Goal: Task Accomplishment & Management: Manage account settings

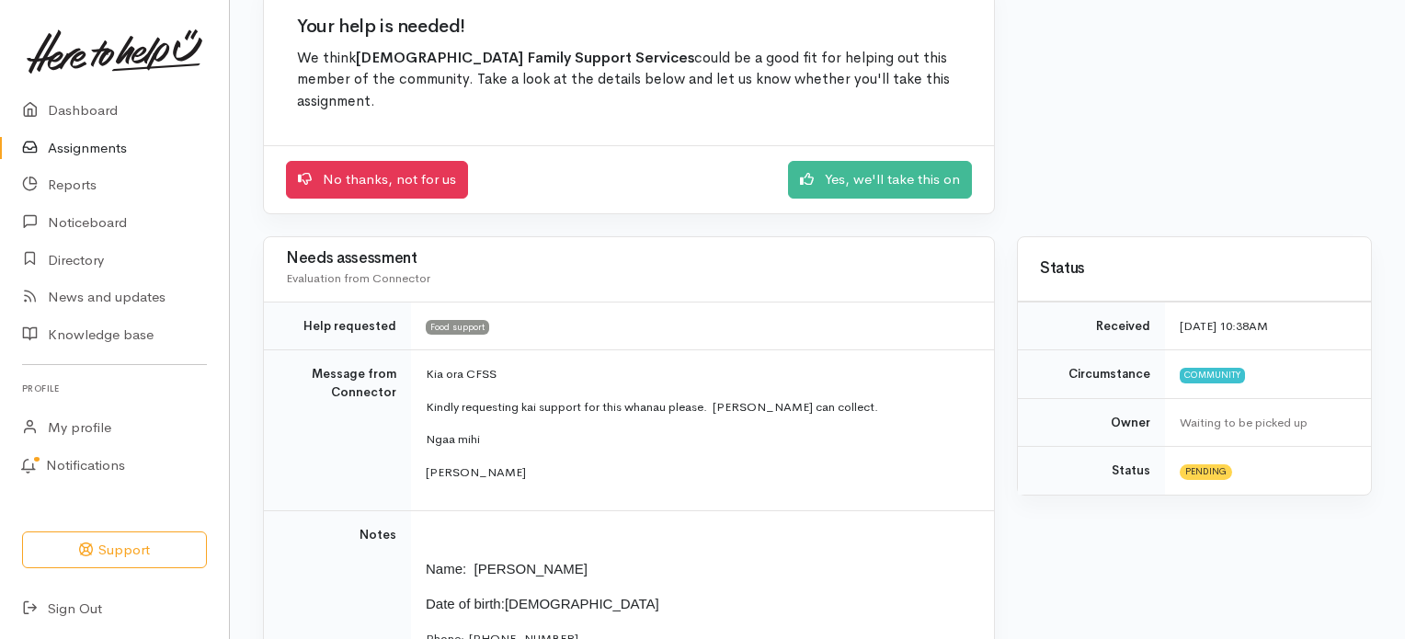
scroll to position [184, 0]
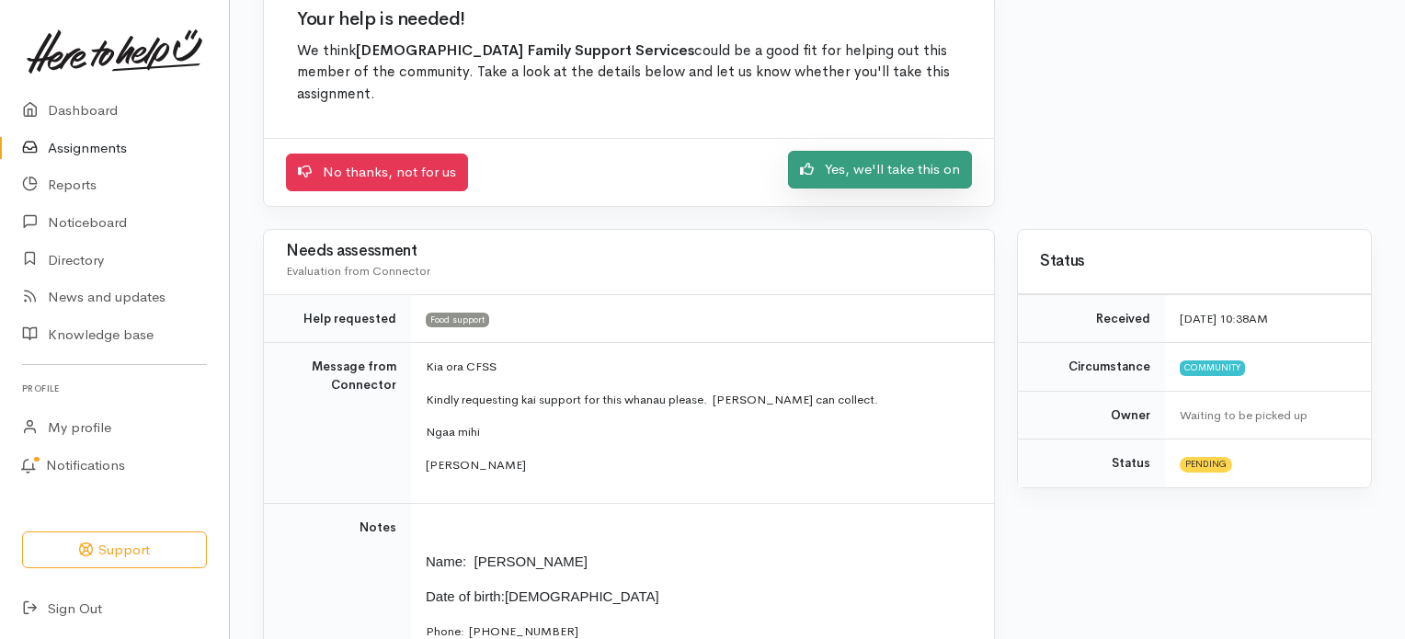
click at [875, 151] on link "Yes, we'll take this on" at bounding box center [880, 170] width 184 height 38
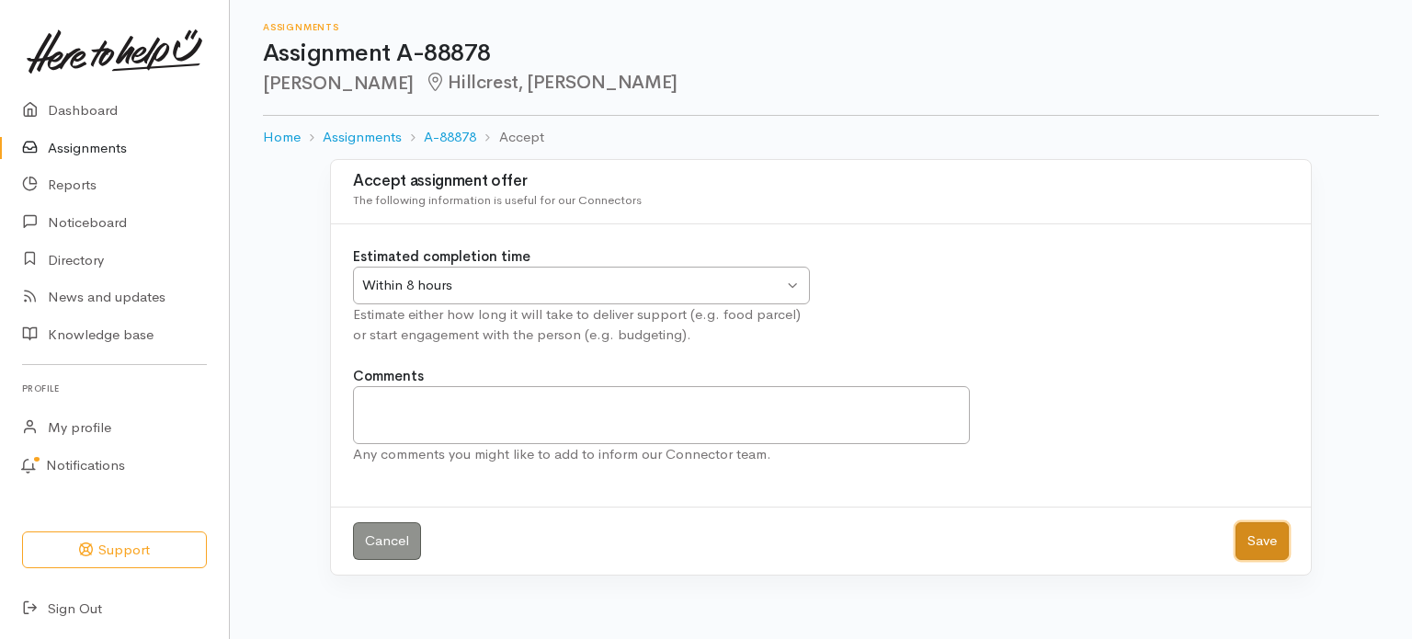
click at [1255, 528] on button "Save" at bounding box center [1262, 541] width 53 height 38
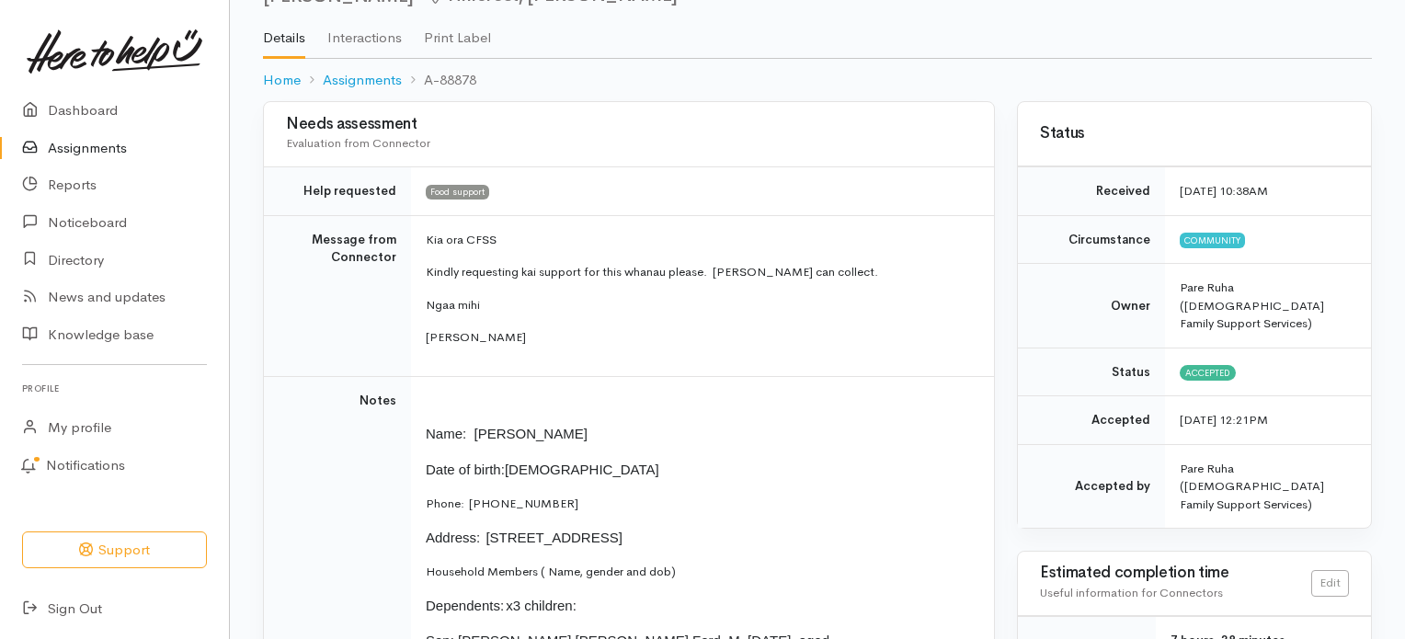
scroll to position [92, 0]
